Goal: Information Seeking & Learning: Check status

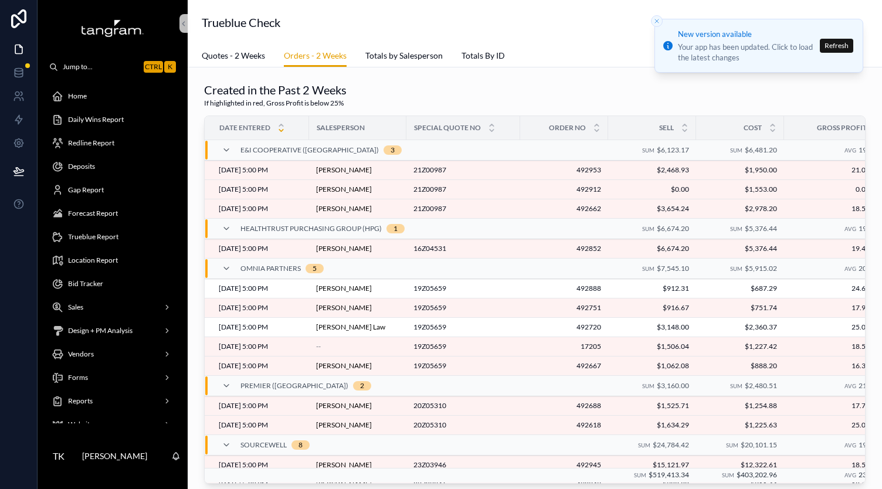
click at [640, 98] on div "Created in the Past 2 Weeks If highlighted in red, Gross Profit is below 25%" at bounding box center [535, 95] width 662 height 27
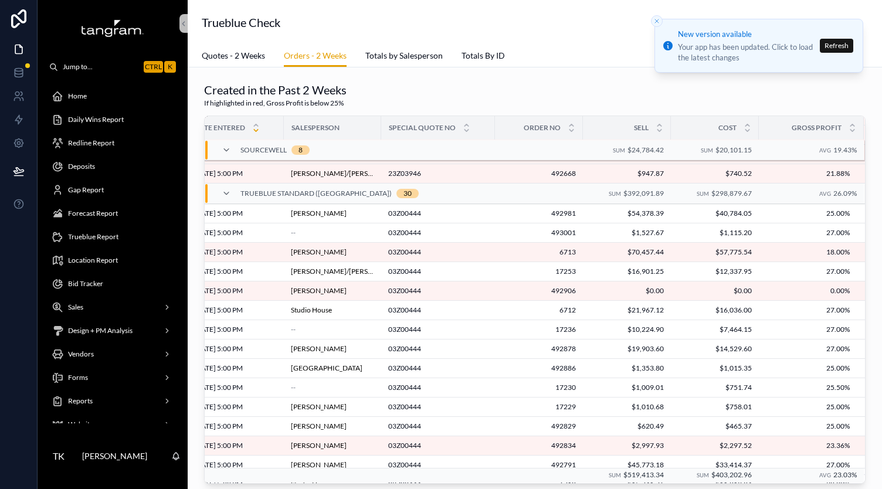
scroll to position [0, 33]
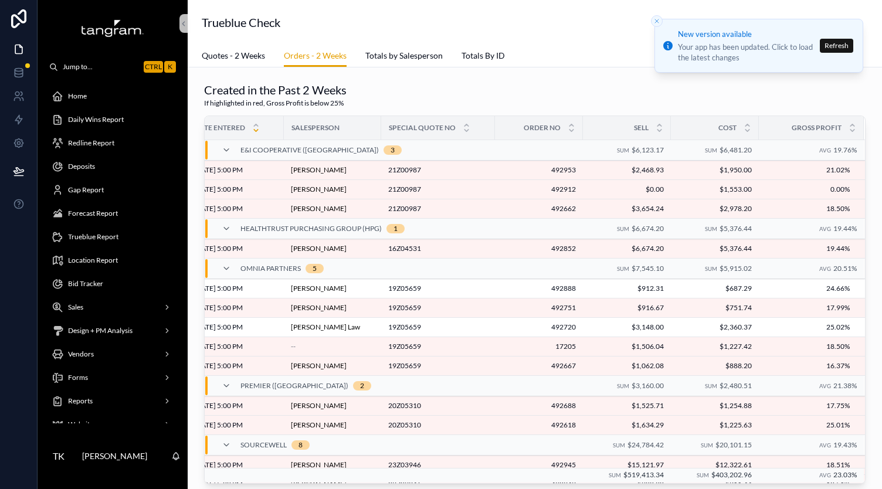
click at [101, 148] on div "Redline Report" at bounding box center [113, 143] width 122 height 19
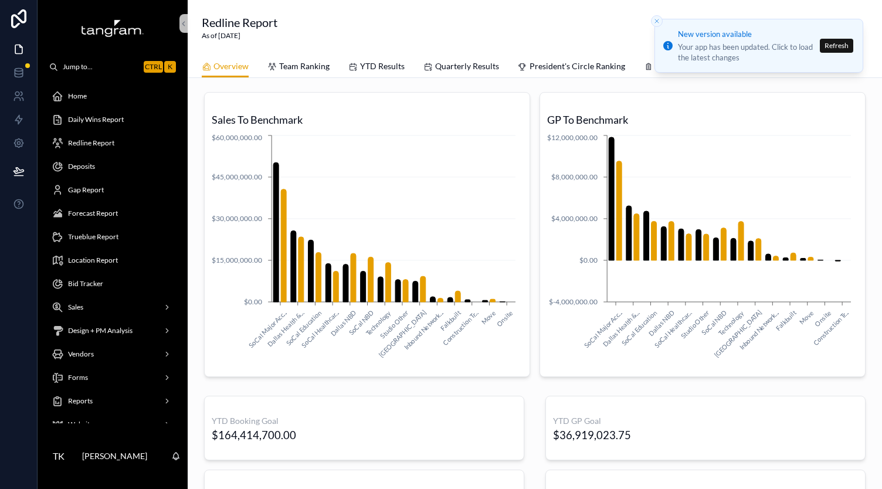
click at [373, 79] on div "Sales To Benchmark SoCal Major Acc... Dallas Health &... SoCal Education SoCal …" at bounding box center [535, 383] width 694 height 610
click at [374, 67] on span "YTD Results" at bounding box center [382, 66] width 45 height 12
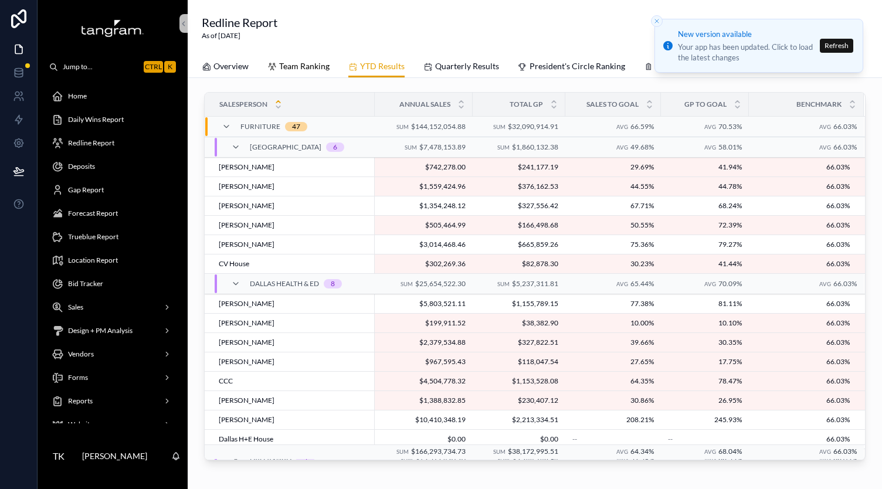
click at [270, 65] on icon "scrollable content" at bounding box center [271, 66] width 9 height 9
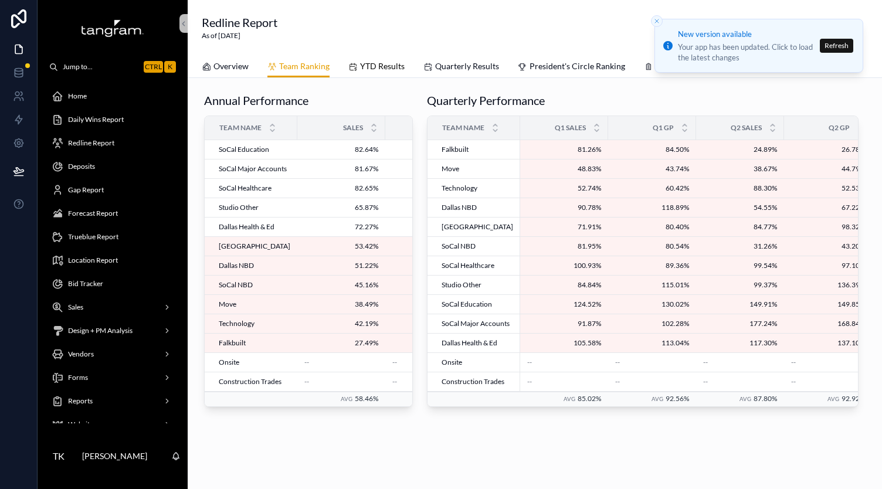
click at [388, 69] on span "YTD Results" at bounding box center [382, 66] width 45 height 12
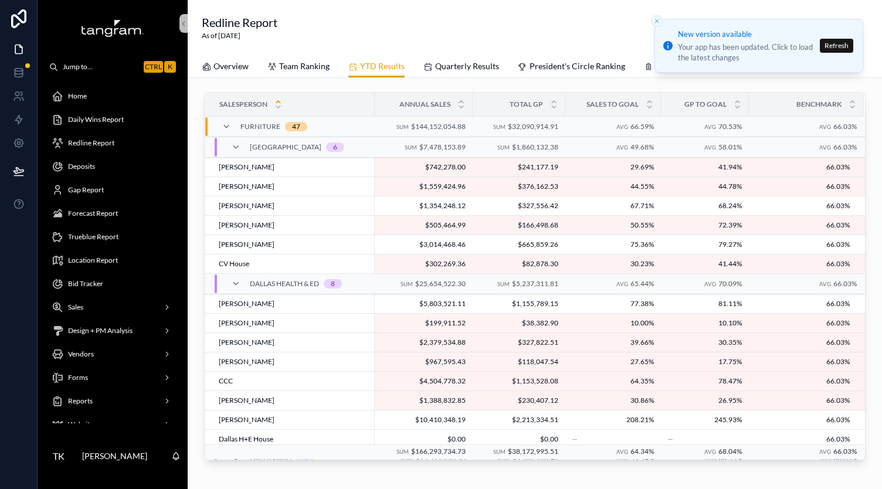
click at [119, 198] on div "Gap Report" at bounding box center [113, 190] width 122 height 19
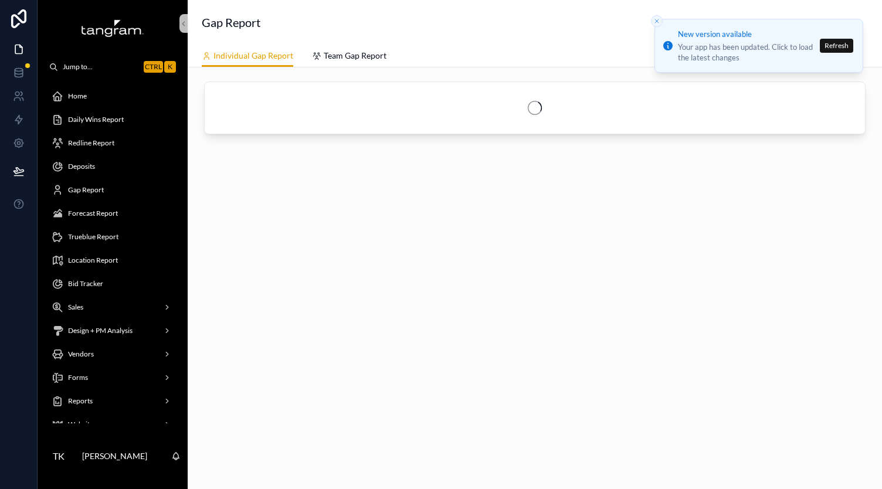
click at [80, 190] on span "Gap Report" at bounding box center [86, 189] width 36 height 9
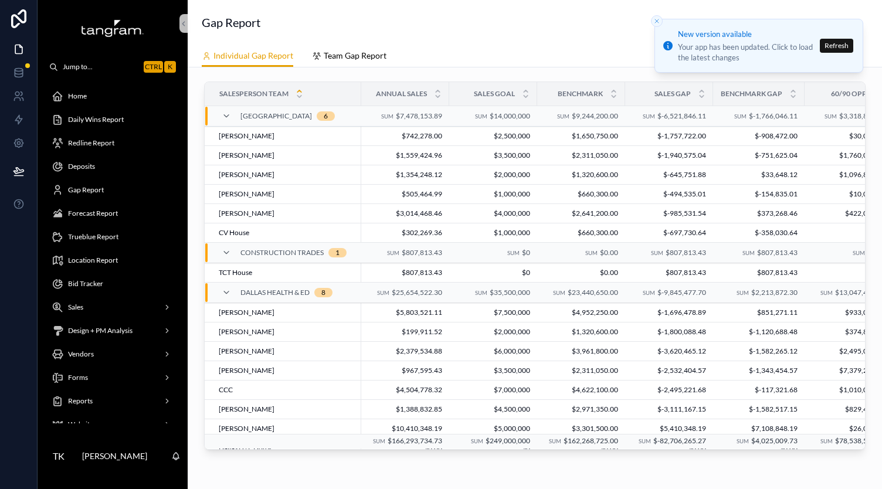
click at [330, 56] on span "Team Gap Report" at bounding box center [355, 56] width 63 height 12
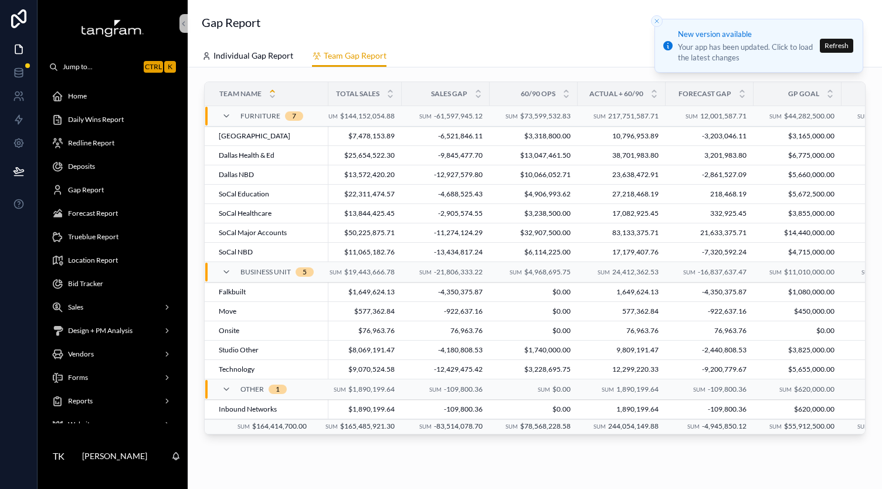
scroll to position [0, 103]
drag, startPoint x: 595, startPoint y: 432, endPoint x: 666, endPoint y: 430, distance: 71.6
click at [666, 430] on td "Sum -4,945,850.12" at bounding box center [709, 426] width 88 height 15
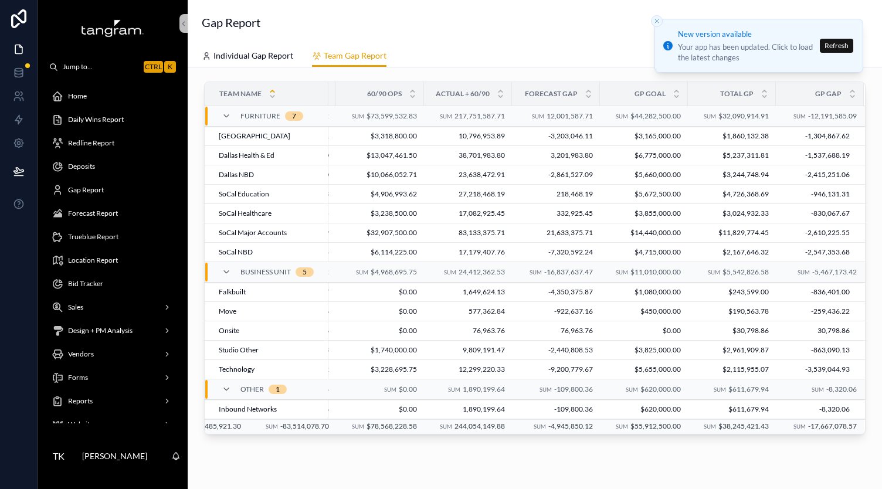
scroll to position [0, 265]
drag, startPoint x: 811, startPoint y: 436, endPoint x: 663, endPoint y: 483, distance: 154.7
click at [663, 483] on div "Team Name Benchmark Total Sales Sales Gap 60/90 Ops Actual + 60/90 Forecast Gap…" at bounding box center [535, 293] width 694 height 452
click at [732, 435] on div "Team Name Benchmark Total Sales Sales Gap 60/90 Ops Actual + 60/90 Forecast Gap…" at bounding box center [535, 258] width 662 height 353
click at [728, 442] on div "Team Name Benchmark Total Sales Sales Gap 60/90 Ops Actual + 60/90 Forecast Gap…" at bounding box center [535, 260] width 676 height 367
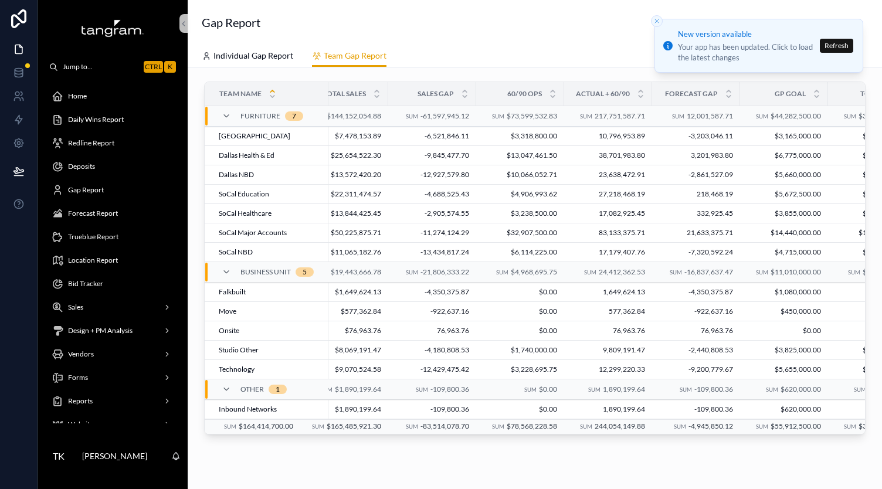
scroll to position [0, 0]
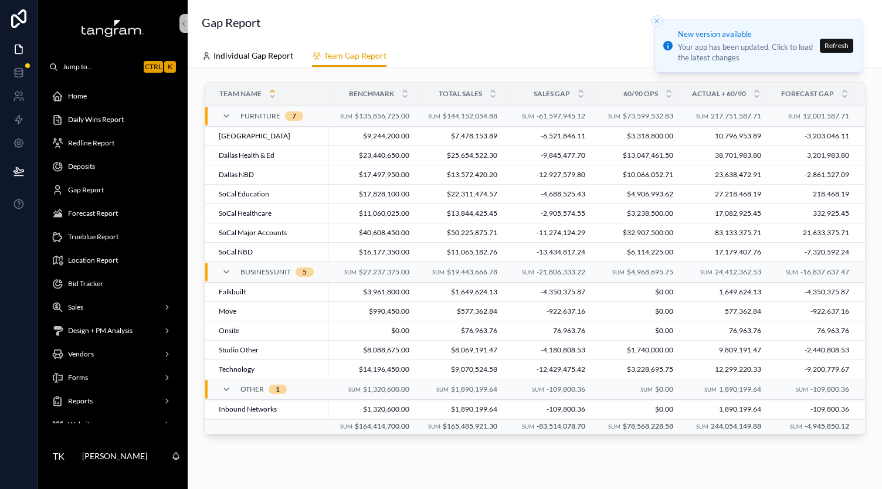
drag, startPoint x: 248, startPoint y: 72, endPoint x: 248, endPoint y: 65, distance: 7.0
click at [248, 72] on div "Team Name Benchmark Total Sales Sales Gap 60/90 Ops Actual + 60/90 Forecast Gap…" at bounding box center [535, 293] width 694 height 452
click at [249, 62] on link "Individual Gap Report" at bounding box center [247, 56] width 91 height 23
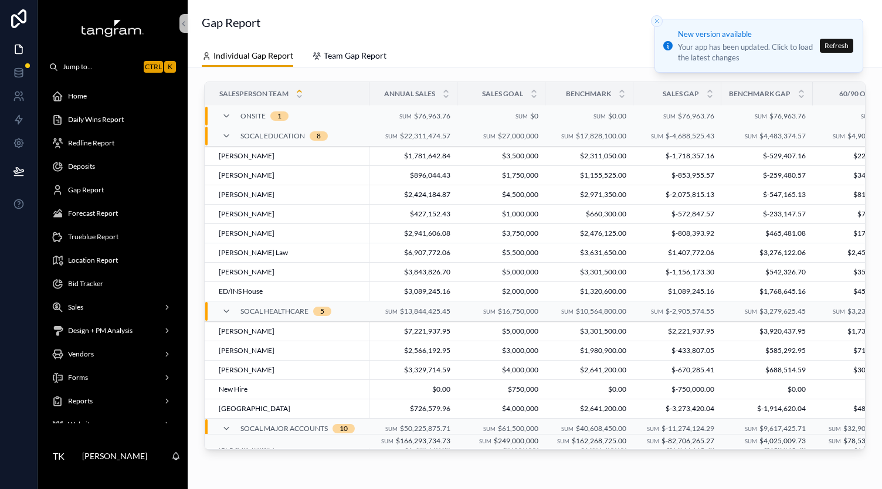
scroll to position [572, 0]
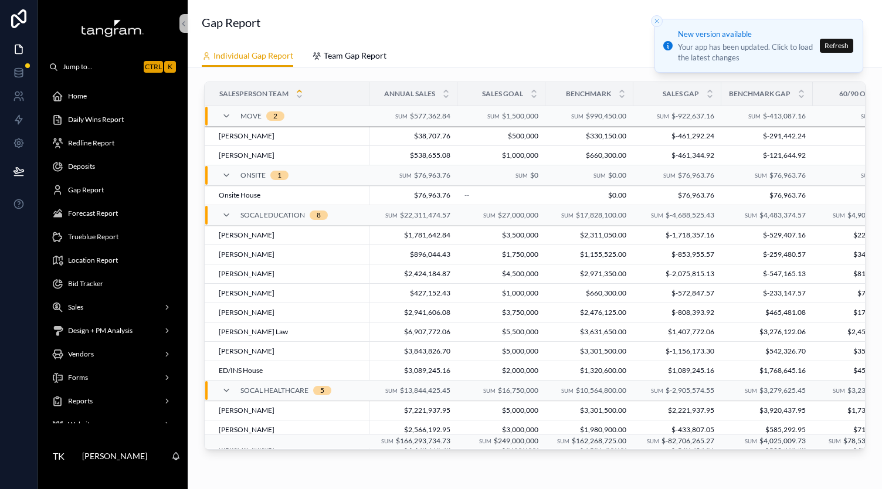
click at [529, 21] on div "Gap Report" at bounding box center [535, 22] width 666 height 16
click at [527, 15] on div "Gap Report" at bounding box center [535, 22] width 666 height 16
click at [602, 284] on td "$660,300.00 $660,300.00" at bounding box center [589, 293] width 88 height 19
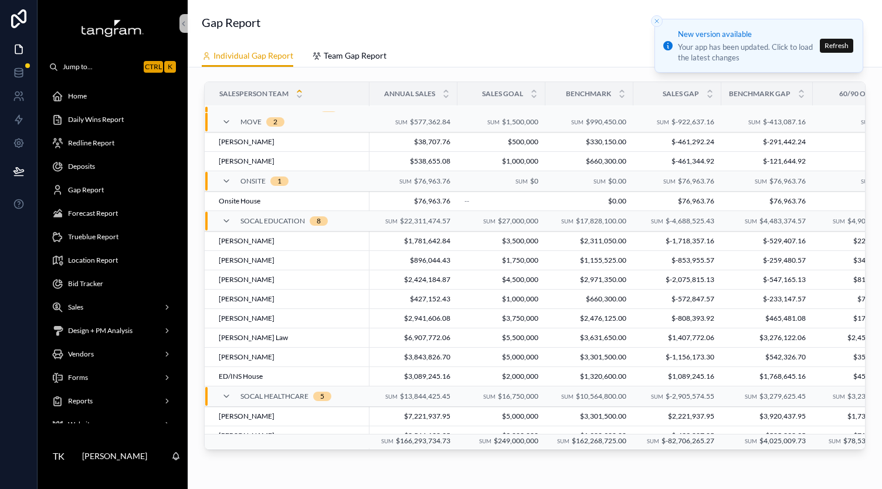
click at [594, 37] on div "Gap Report" at bounding box center [535, 22] width 666 height 45
drag, startPoint x: 717, startPoint y: 236, endPoint x: 677, endPoint y: 238, distance: 40.5
click at [677, 238] on td "$-1,718,357.16 $-1,718,357.16" at bounding box center [677, 241] width 88 height 19
drag, startPoint x: 673, startPoint y: 238, endPoint x: 741, endPoint y: 233, distance: 68.7
click at [741, 233] on tr "[PERSON_NAME] [PERSON_NAME] $1,781,642.84 $1,781,642.84 $3,500,000 $3,500,000 $…" at bounding box center [861, 241] width 1313 height 19
